Goal: Information Seeking & Learning: Learn about a topic

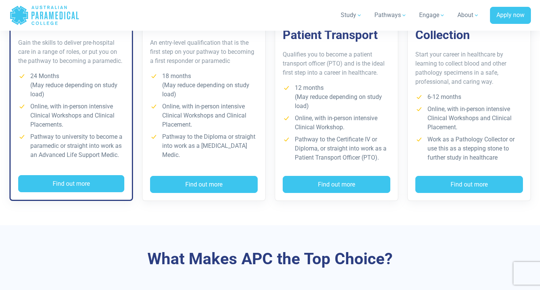
scroll to position [644, 0]
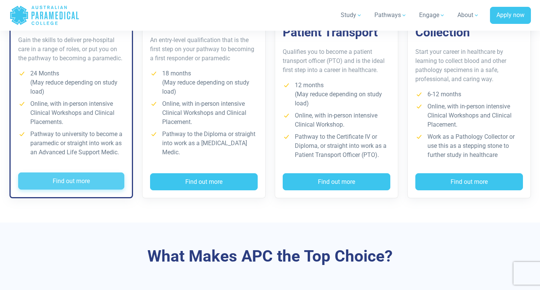
click at [86, 183] on button "Find out more" at bounding box center [71, 180] width 106 height 17
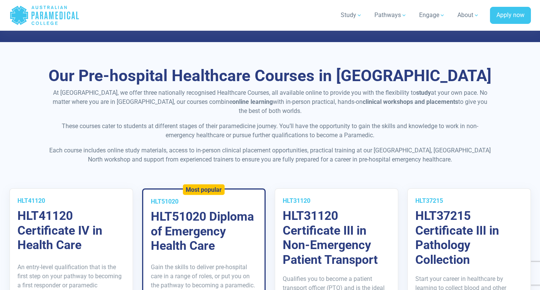
scroll to position [1251, 0]
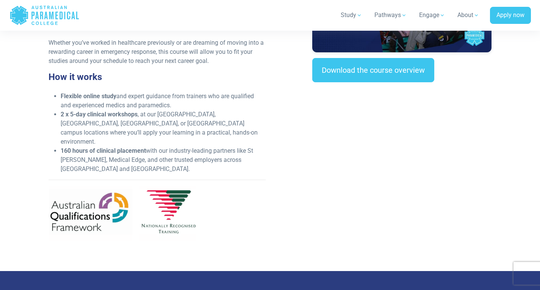
scroll to position [227, 0]
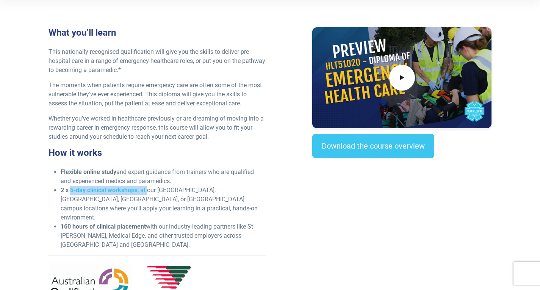
drag, startPoint x: 70, startPoint y: 189, endPoint x: 149, endPoint y: 186, distance: 78.9
click at [149, 186] on li "2 x 5-day clinical workshops , at our NSW, VIC, QLD, or WA campus locations whe…" at bounding box center [163, 204] width 205 height 36
click at [258, 222] on li "160 hours of clinical placement with our industry-leading partners like St John…" at bounding box center [163, 235] width 205 height 27
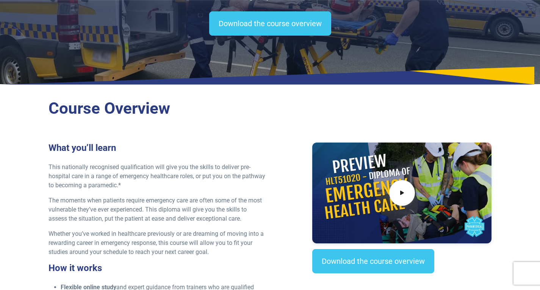
scroll to position [114, 0]
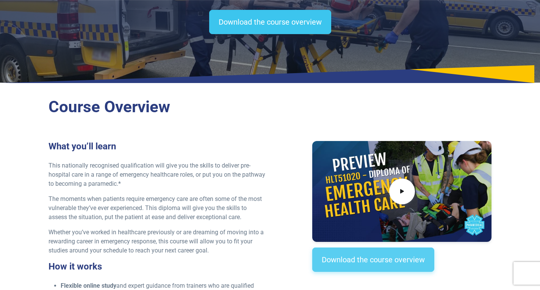
click at [362, 254] on link "Download the course overview" at bounding box center [373, 259] width 122 height 24
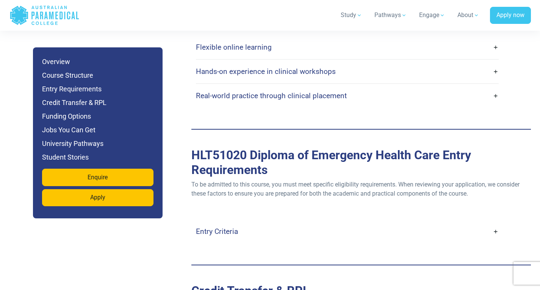
scroll to position [1985, 0]
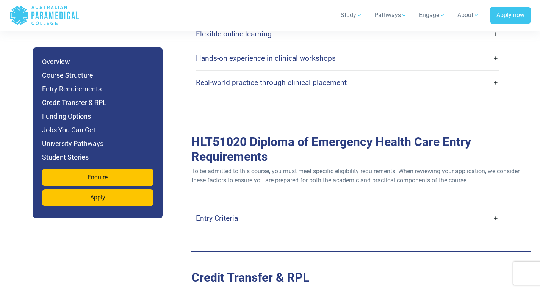
click at [224, 214] on h4 "Entry Criteria" at bounding box center [217, 218] width 42 height 9
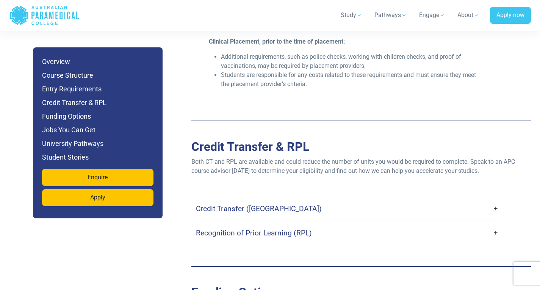
scroll to position [2440, 0]
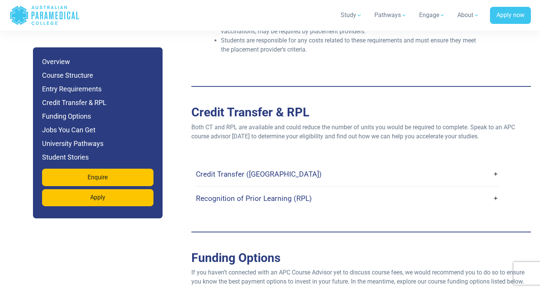
click at [243, 194] on h4 "Recognition of Prior Learning (RPL)" at bounding box center [254, 198] width 116 height 9
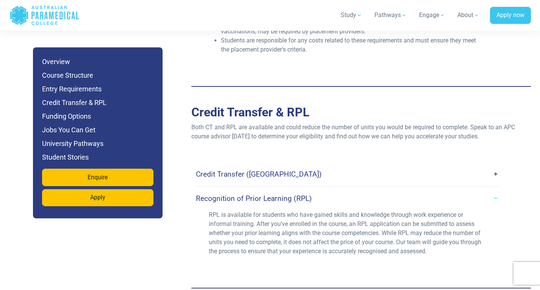
click at [219, 170] on h4 "Credit Transfer (CT)" at bounding box center [259, 174] width 126 height 9
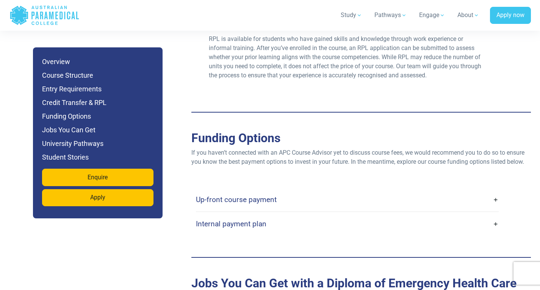
scroll to position [2705, 0]
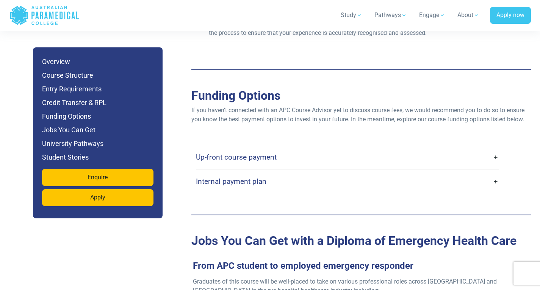
click at [245, 153] on h4 "Up-front course payment" at bounding box center [236, 157] width 81 height 9
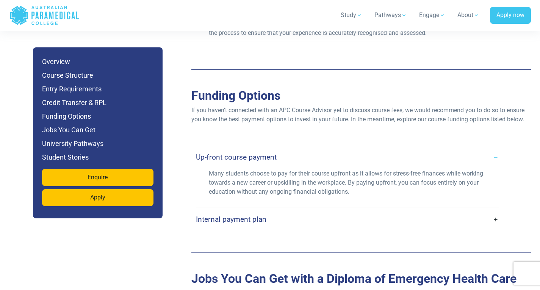
click at [244, 215] on h4 "Internal payment plan" at bounding box center [231, 219] width 70 height 9
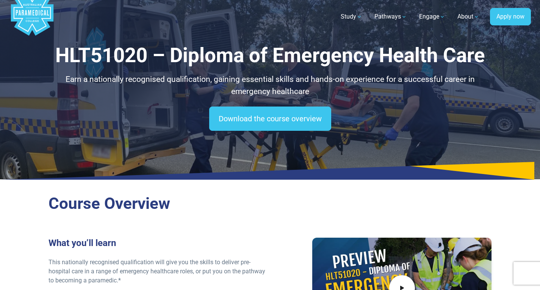
scroll to position [38, 0]
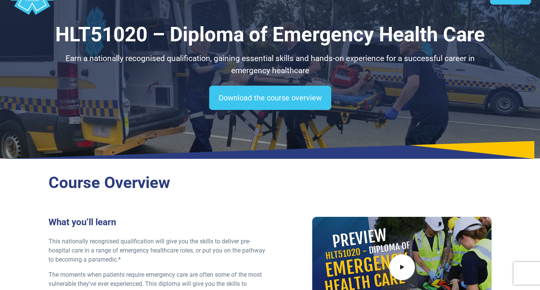
click at [57, 34] on h1 "HLT51020 – Diploma of Emergency Health Care" at bounding box center [270, 35] width 443 height 24
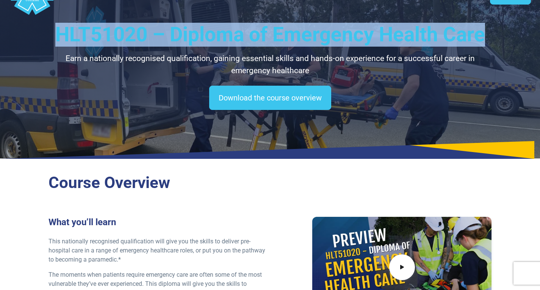
drag, startPoint x: 58, startPoint y: 35, endPoint x: 487, endPoint y: 44, distance: 429.5
click at [487, 44] on h1 "HLT51020 – Diploma of Emergency Health Care" at bounding box center [270, 35] width 443 height 24
copy h1 "HLT51020 – Diploma of Emergency Health Care"
